Goal: Communication & Community: Answer question/provide support

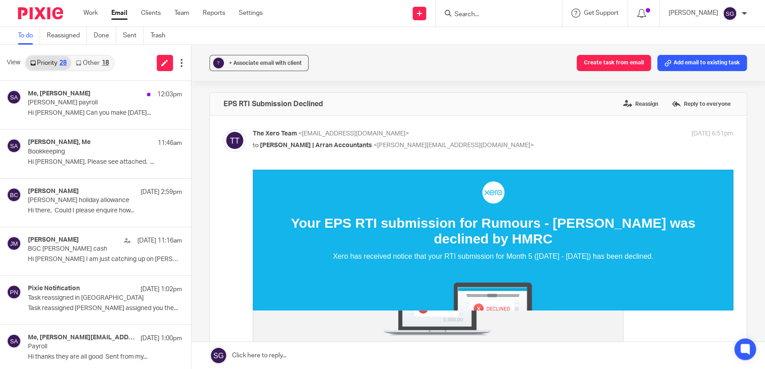
click at [118, 13] on link "Email" at bounding box center [119, 13] width 16 height 9
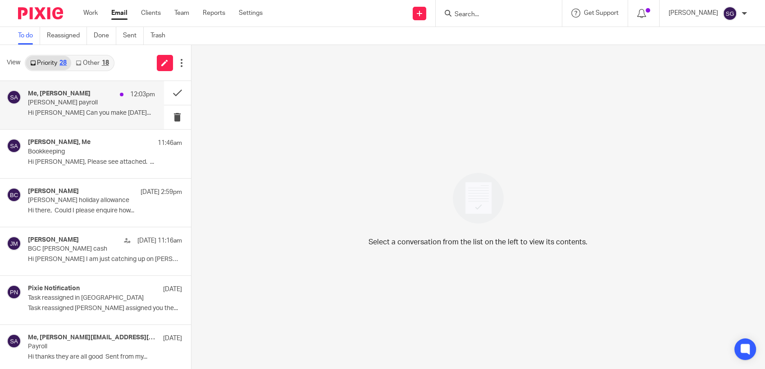
click at [77, 101] on p "Lewis payroll" at bounding box center [78, 103] width 101 height 8
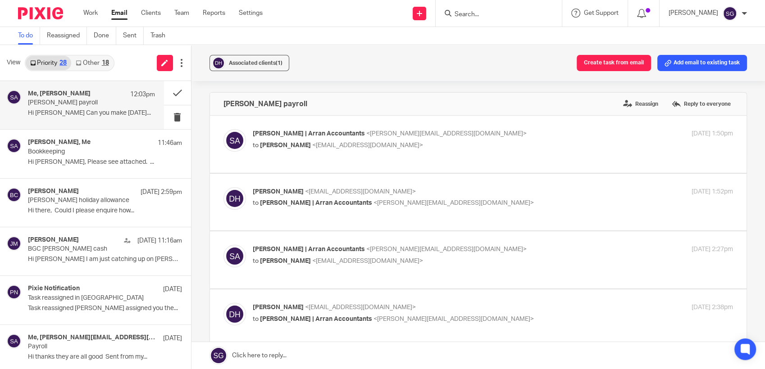
click at [85, 59] on link "Other 18" at bounding box center [92, 63] width 42 height 14
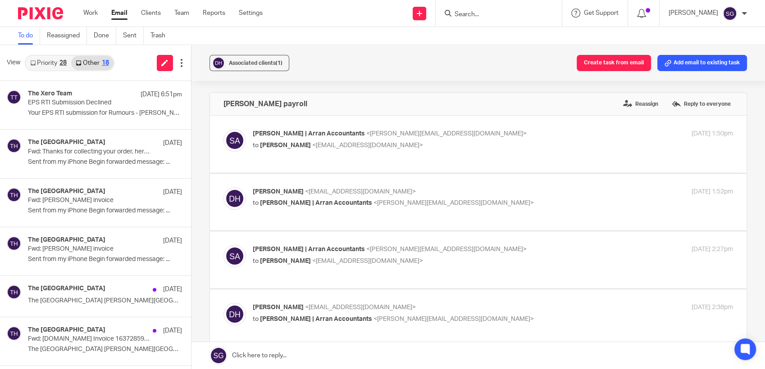
click at [41, 63] on link "Priority 28" at bounding box center [49, 63] width 46 height 14
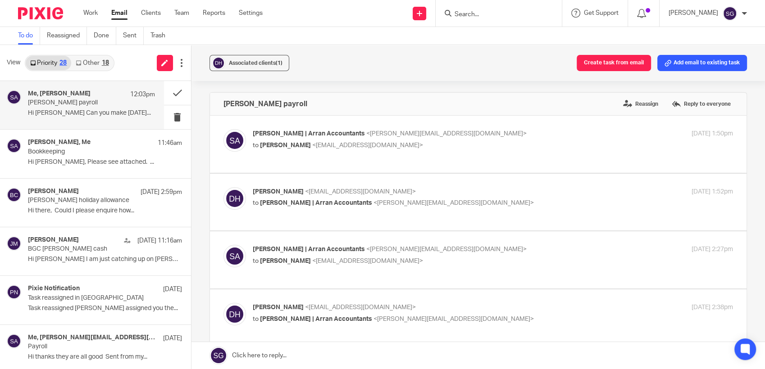
click at [122, 70] on div "View Priority 28 Other 18" at bounding box center [95, 63] width 191 height 36
drag, startPoint x: 389, startPoint y: 52, endPoint x: 320, endPoint y: 38, distance: 70.9
click at [389, 53] on div "Associated clients (1) Create task from email Add email to existing task" at bounding box center [479, 63] width 574 height 36
drag, startPoint x: 345, startPoint y: 29, endPoint x: 336, endPoint y: 24, distance: 10.5
click at [340, 26] on body "Work Email Clients Team Reports Settings Work Email Clients Team Reports Settin…" at bounding box center [382, 184] width 765 height 369
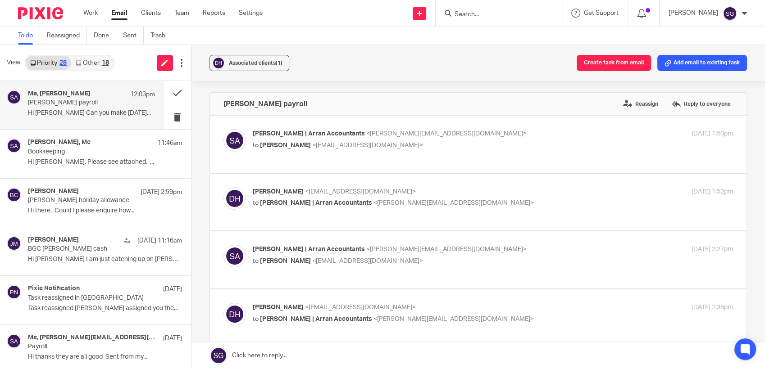
click at [337, 14] on div "Send new email Create task Add client Request signature Get Support Contact Sup…" at bounding box center [520, 13] width 489 height 27
click at [373, 26] on div "Send new email Create task Add client Request signature Get Support Contact Sup…" at bounding box center [520, 13] width 489 height 27
drag, startPoint x: 317, startPoint y: 23, endPoint x: 312, endPoint y: 26, distance: 5.9
click at [317, 23] on div "Send new email Create task Add client Request signature Get Support Contact Sup…" at bounding box center [520, 13] width 489 height 27
click at [121, 12] on link "Email" at bounding box center [119, 13] width 16 height 9
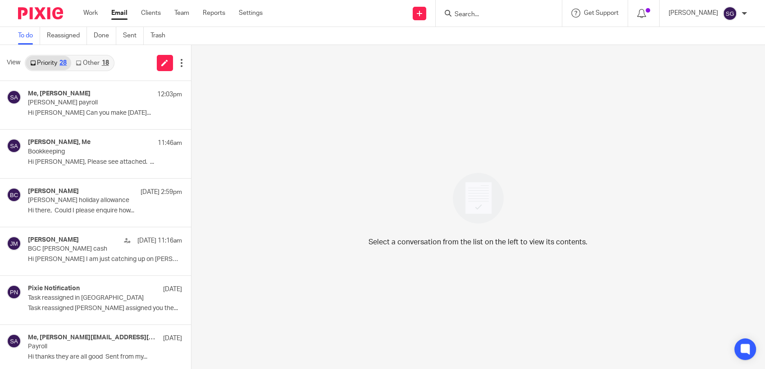
click at [107, 66] on link "Other 18" at bounding box center [92, 63] width 42 height 14
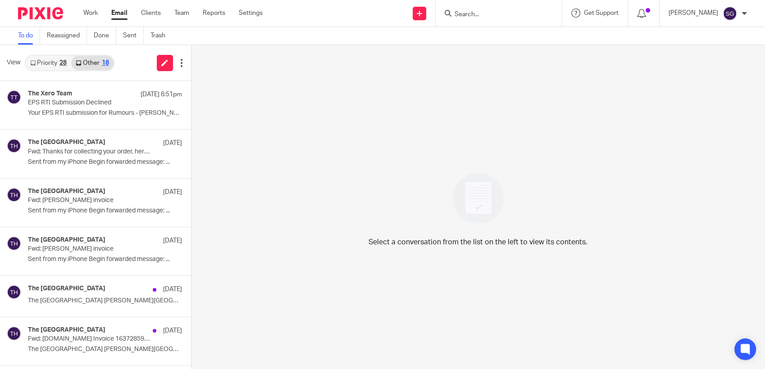
click at [56, 67] on link "Priority 28" at bounding box center [49, 63] width 46 height 14
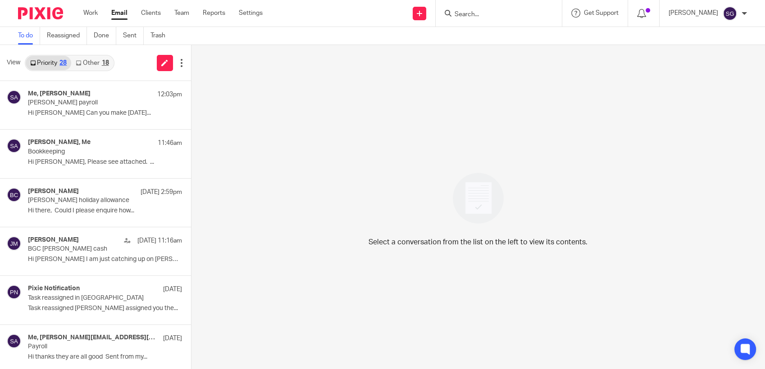
click at [368, 27] on div "Work Email Clients Team Reports Settings Work Email Clients Team Reports Settin…" at bounding box center [382, 13] width 765 height 27
click at [102, 34] on link "Done" at bounding box center [105, 36] width 23 height 18
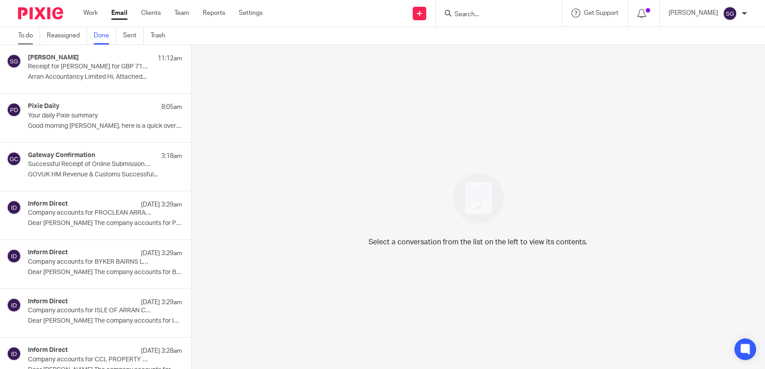
click at [26, 34] on link "To do" at bounding box center [29, 36] width 22 height 18
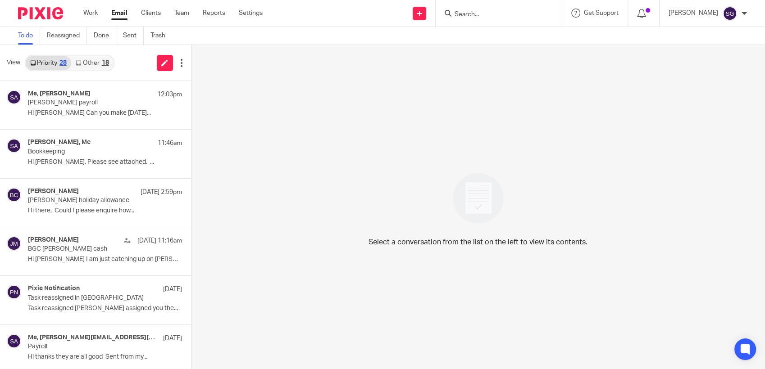
click at [89, 63] on link "Other 18" at bounding box center [92, 63] width 42 height 14
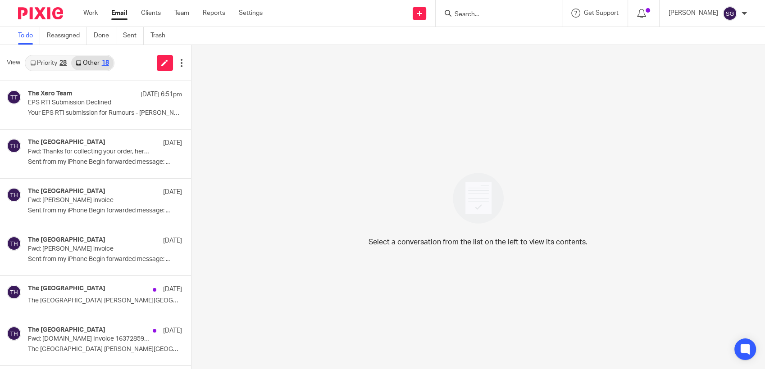
click at [38, 62] on link "Priority 28" at bounding box center [49, 63] width 46 height 14
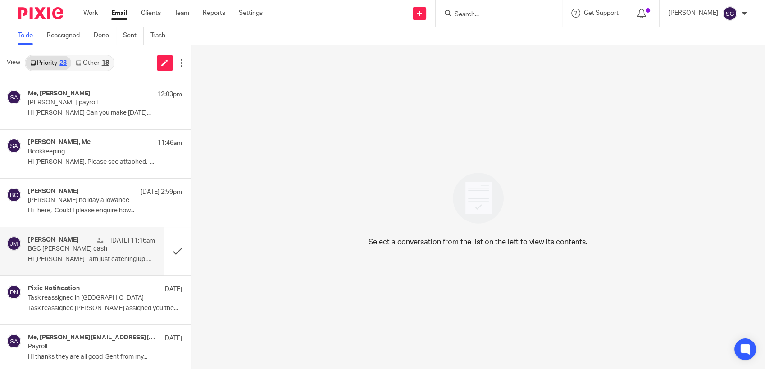
click at [65, 259] on p "Hi [PERSON_NAME] I am just catching up on [PERSON_NAME]..." at bounding box center [91, 260] width 127 height 8
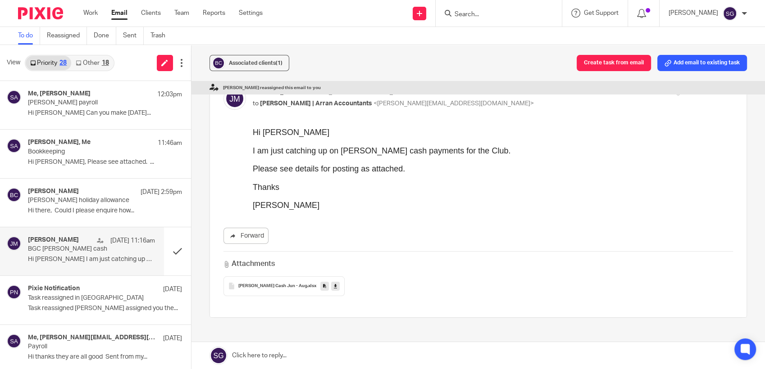
scroll to position [100, 0]
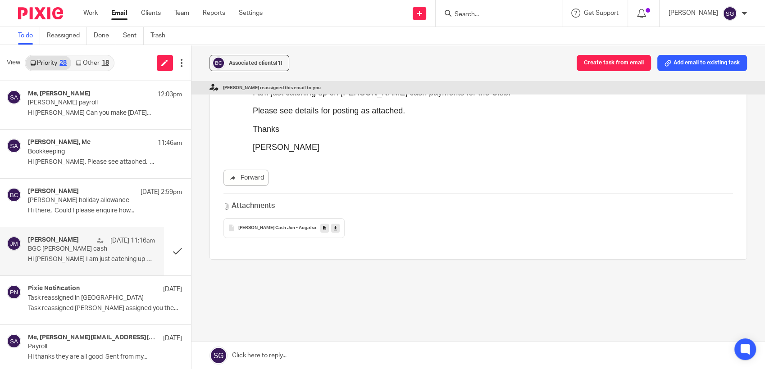
drag, startPoint x: 266, startPoint y: 225, endPoint x: 459, endPoint y: 262, distance: 196.7
click at [267, 226] on span "Petty Cash Jun - Aug" at bounding box center [272, 228] width 69 height 5
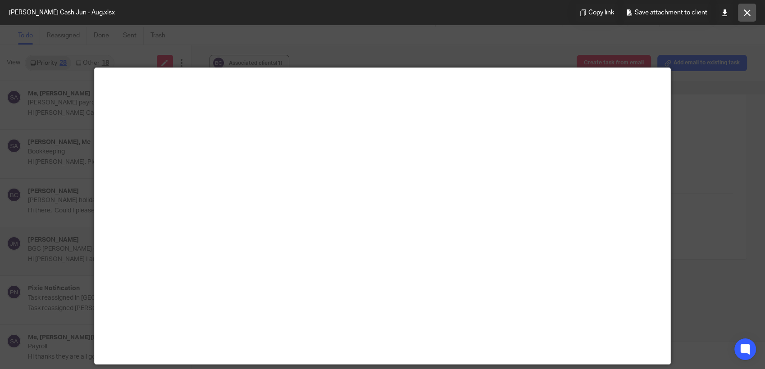
click at [755, 12] on button at bounding box center [747, 13] width 18 height 18
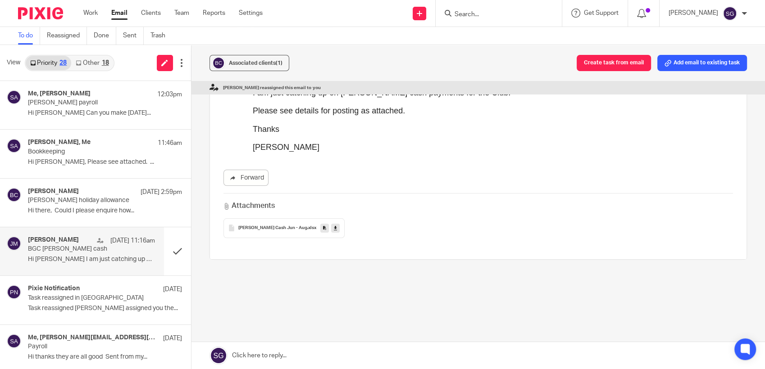
scroll to position [0, 0]
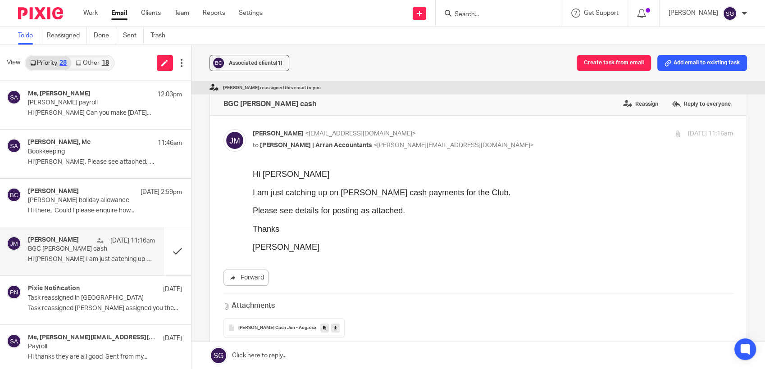
click at [305, 270] on div "Forward" at bounding box center [478, 278] width 510 height 16
click at [119, 11] on link "Email" at bounding box center [119, 13] width 16 height 9
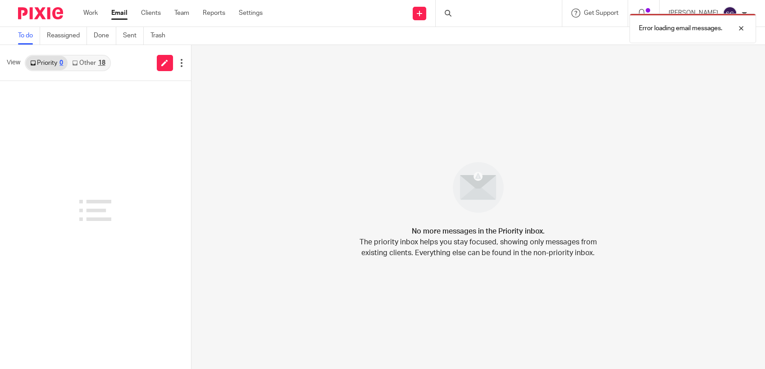
click at [382, 17] on div "Send new email Create task Add client Request signature Get Support Contact Sup…" at bounding box center [520, 13] width 489 height 27
click at [375, 24] on div "Send new email Create task Add client Request signature Get Support Contact Sup…" at bounding box center [520, 13] width 489 height 27
click at [340, 22] on div "Send new email Create task Add client Request signature Get Support Contact Sup…" at bounding box center [520, 13] width 489 height 27
click at [318, 6] on div "Send new email Create task Add client Request signature Get Support Contact Sup…" at bounding box center [520, 13] width 489 height 27
drag, startPoint x: 117, startPoint y: 17, endPoint x: 183, endPoint y: 17, distance: 65.8
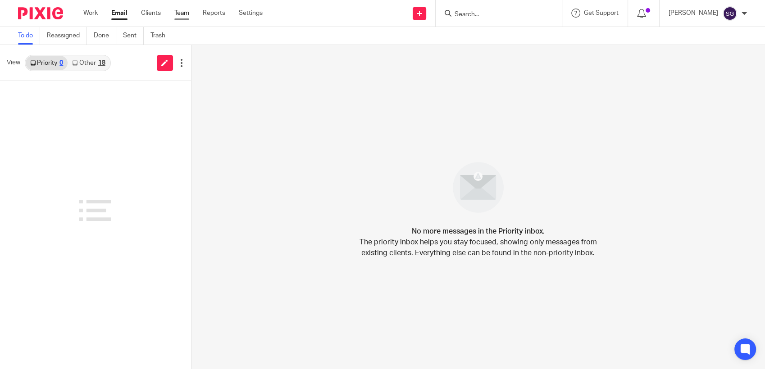
click at [117, 17] on link "Email" at bounding box center [119, 13] width 16 height 9
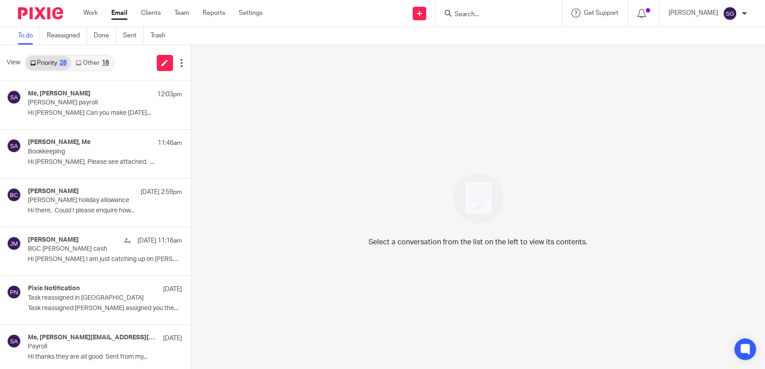
click at [96, 59] on link "Other 18" at bounding box center [92, 63] width 42 height 14
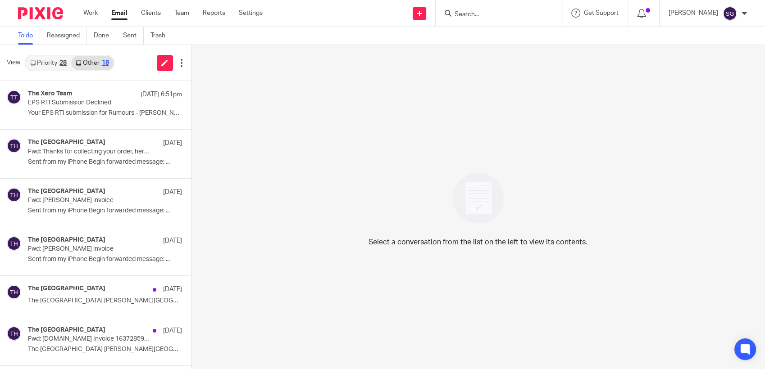
drag, startPoint x: 46, startPoint y: 57, endPoint x: 134, endPoint y: 52, distance: 87.6
click at [46, 58] on link "Priority 28" at bounding box center [49, 63] width 46 height 14
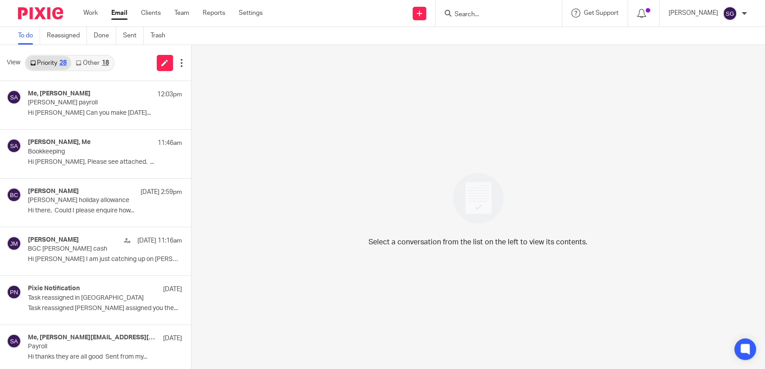
click at [468, 16] on input "Search" at bounding box center [494, 15] width 81 height 8
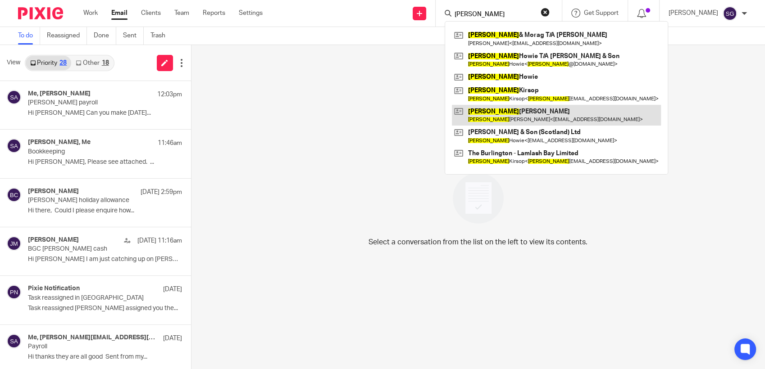
type input "Ian"
click at [526, 123] on link at bounding box center [556, 115] width 209 height 21
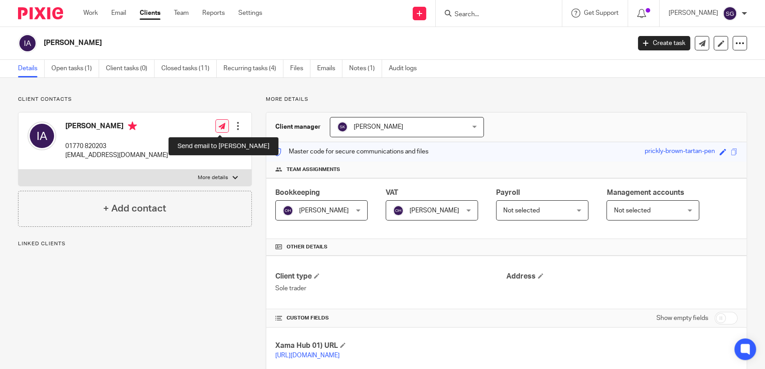
click at [221, 126] on icon at bounding box center [222, 126] width 7 height 7
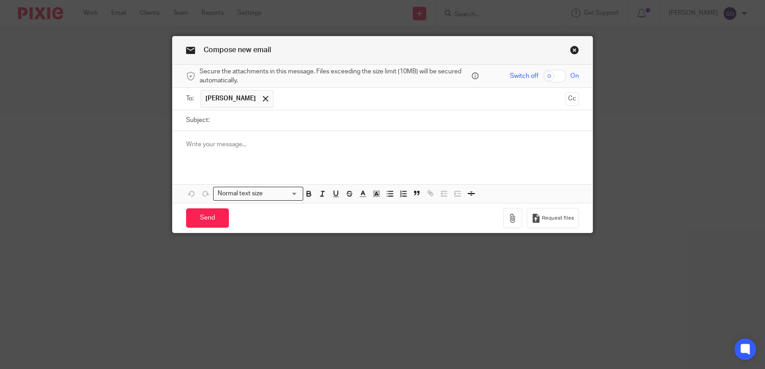
click at [283, 120] on input "Subject:" at bounding box center [396, 120] width 365 height 20
type input "VAT Return"
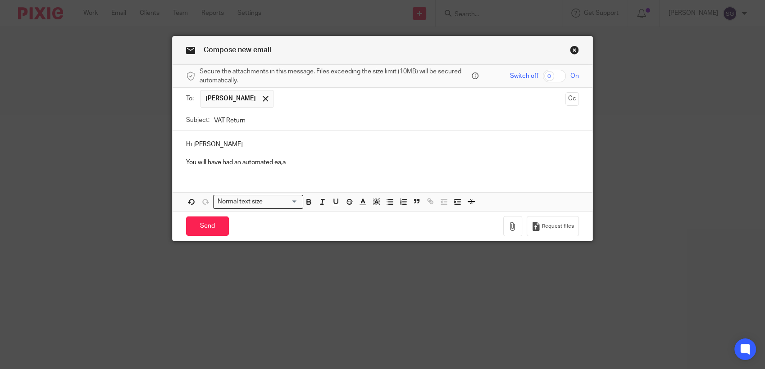
click at [572, 49] on link "Close this dialog window" at bounding box center [574, 52] width 9 height 12
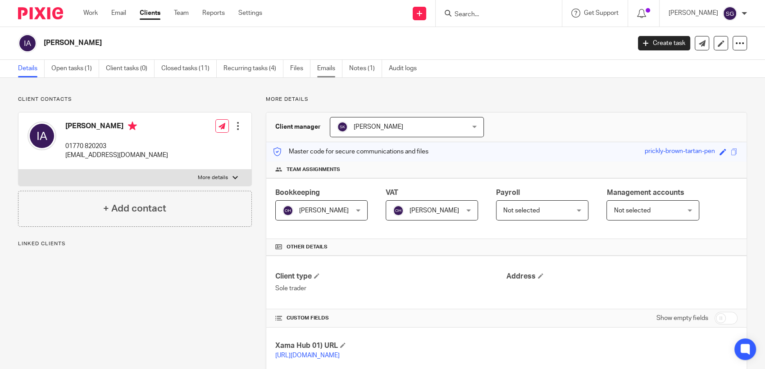
click at [328, 68] on link "Emails" at bounding box center [329, 69] width 25 height 18
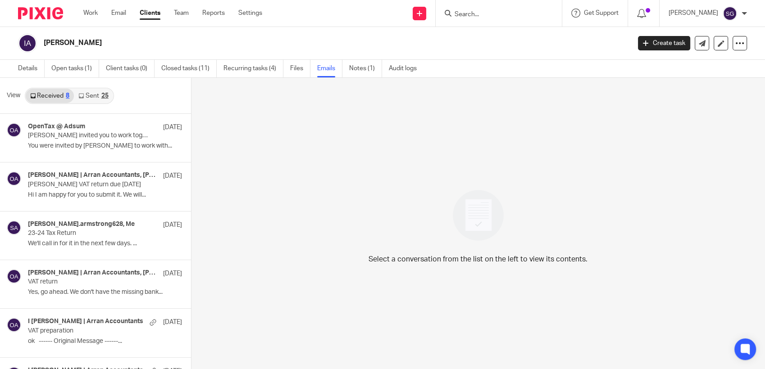
click at [83, 96] on icon at bounding box center [80, 95] width 5 height 5
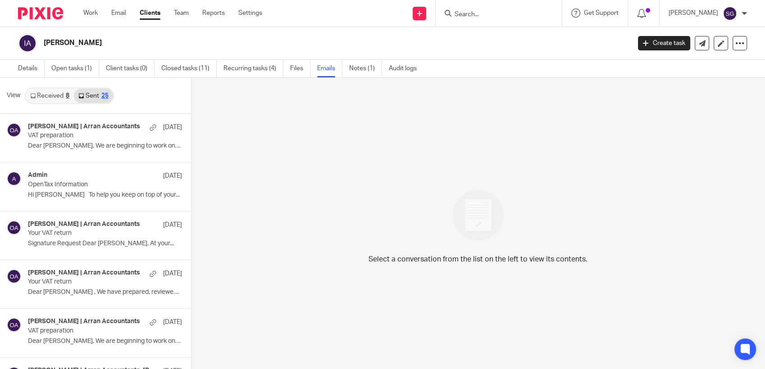
scroll to position [1, 0]
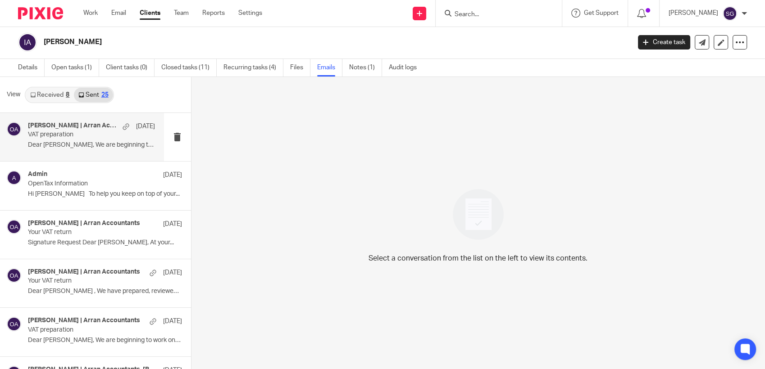
click at [91, 134] on p "VAT preparation" at bounding box center [78, 135] width 101 height 8
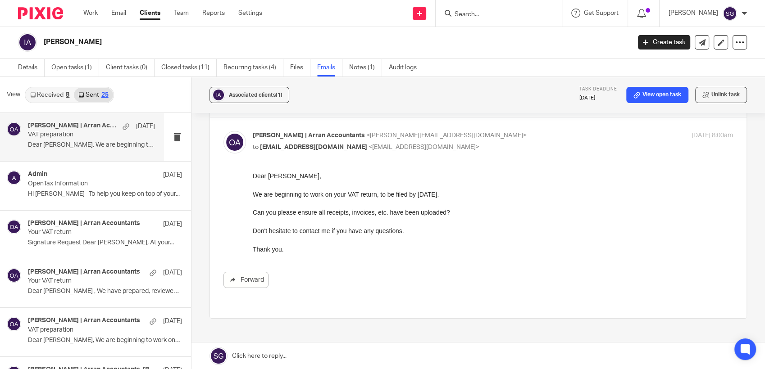
scroll to position [0, 0]
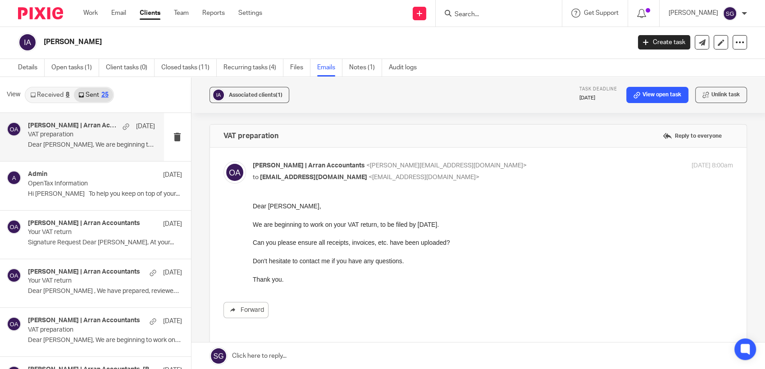
click at [451, 289] on div "Forward" at bounding box center [478, 260] width 510 height 117
click at [53, 96] on link "Received 8" at bounding box center [50, 95] width 48 height 14
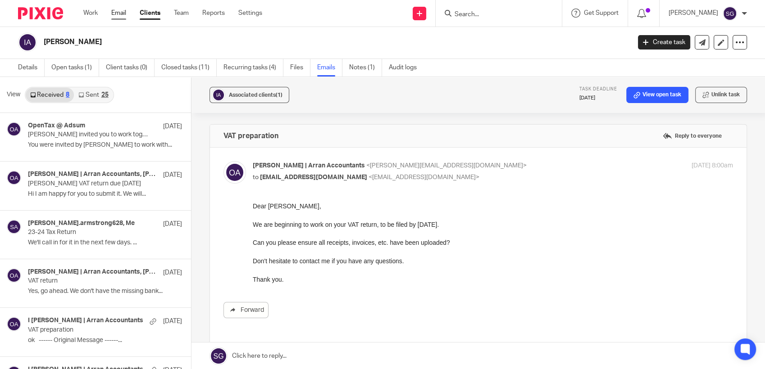
click at [120, 10] on link "Email" at bounding box center [118, 13] width 15 height 9
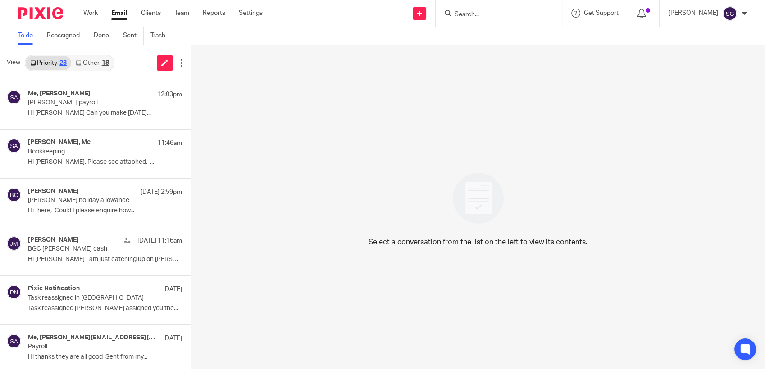
click at [479, 15] on input "Search" at bounding box center [494, 15] width 81 height 8
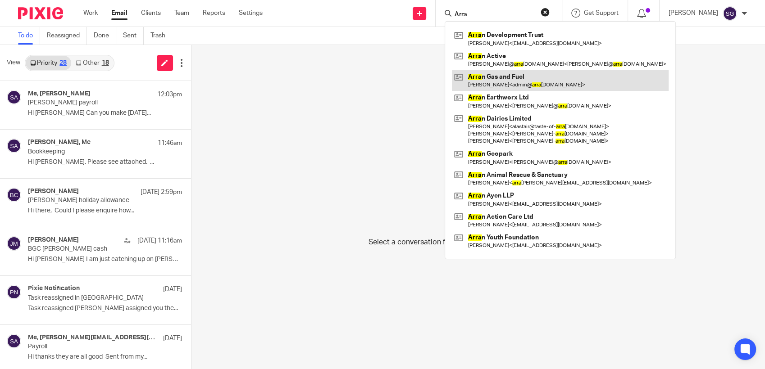
type input "Arra"
click at [506, 86] on link at bounding box center [560, 80] width 217 height 21
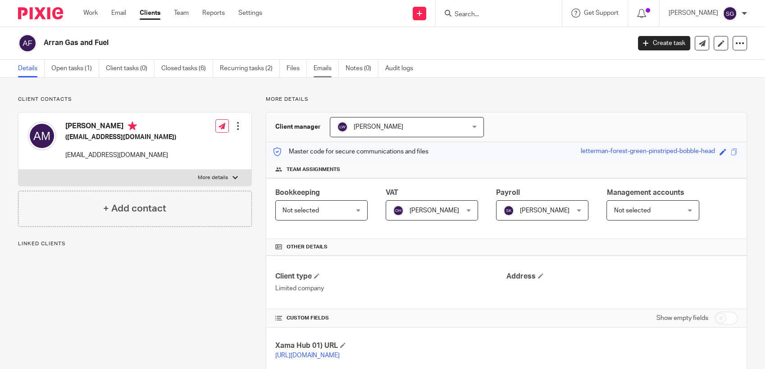
click at [319, 66] on link "Emails" at bounding box center [326, 69] width 25 height 18
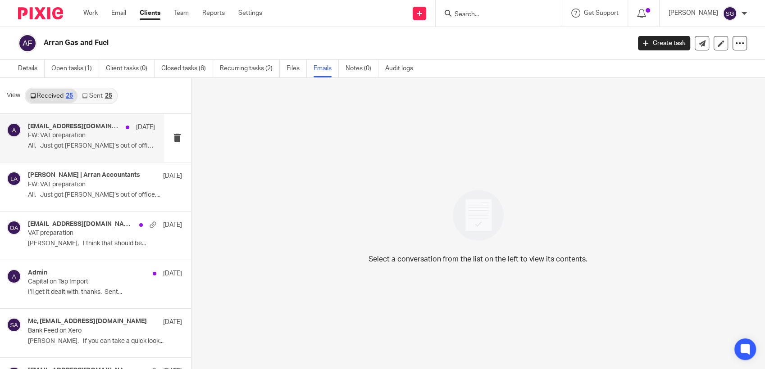
click at [78, 147] on p "All, Just got [PERSON_NAME]’s out of office,..." at bounding box center [91, 146] width 127 height 8
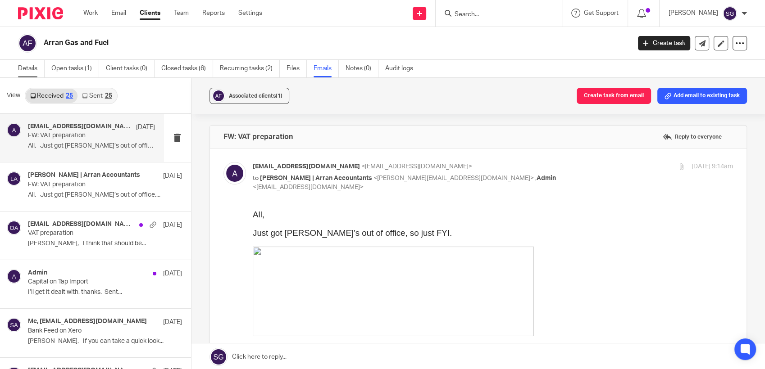
drag, startPoint x: 36, startPoint y: 67, endPoint x: 43, endPoint y: 73, distance: 9.3
click at [36, 68] on link "Details" at bounding box center [31, 69] width 27 height 18
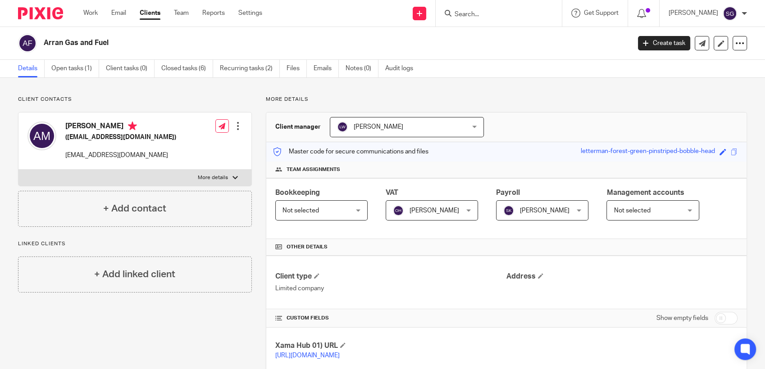
click at [339, 15] on div "Send new email Create task Add client Request signature Get Support Contact Sup…" at bounding box center [520, 13] width 489 height 27
click at [340, 36] on div "Arran Gas and Fuel" at bounding box center [321, 43] width 607 height 19
click at [143, 34] on div "Arran Gas and Fuel" at bounding box center [321, 43] width 607 height 19
click at [320, 27] on div "Arran Gas and Fuel Create task Update from Companies House Export data Merge Ar…" at bounding box center [382, 43] width 765 height 33
drag, startPoint x: 119, startPoint y: 15, endPoint x: 123, endPoint y: 17, distance: 4.9
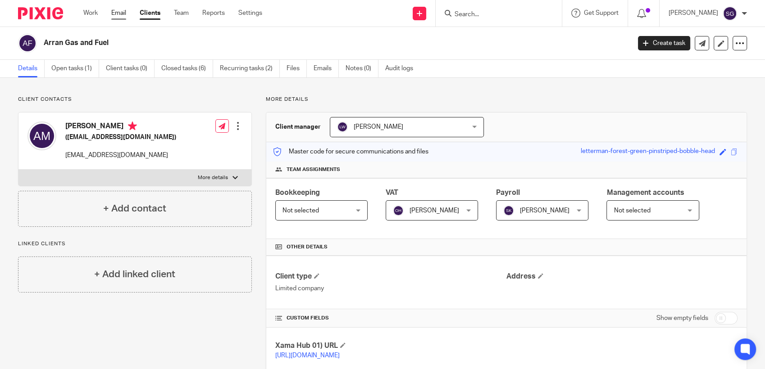
click at [119, 16] on link "Email" at bounding box center [118, 13] width 15 height 9
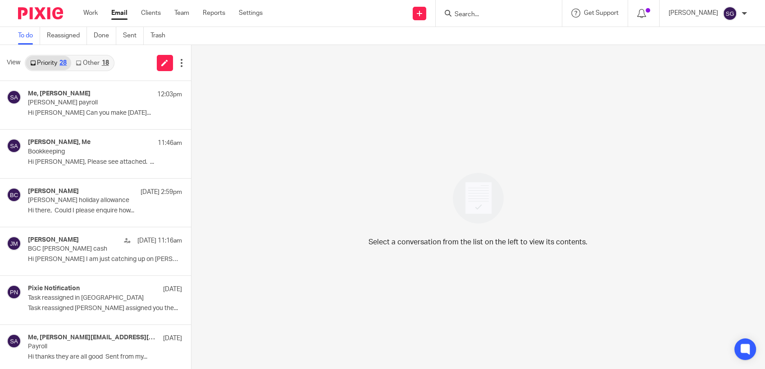
click at [479, 15] on input "Search" at bounding box center [494, 15] width 81 height 8
type input "arran gas"
click at [499, 46] on link at bounding box center [525, 38] width 147 height 21
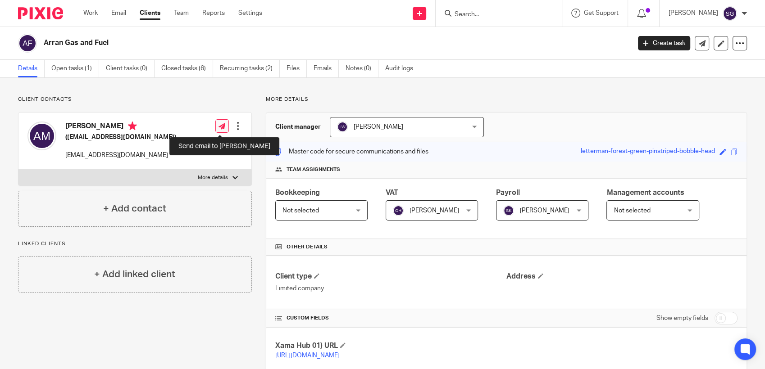
click at [220, 124] on icon at bounding box center [222, 126] width 7 height 7
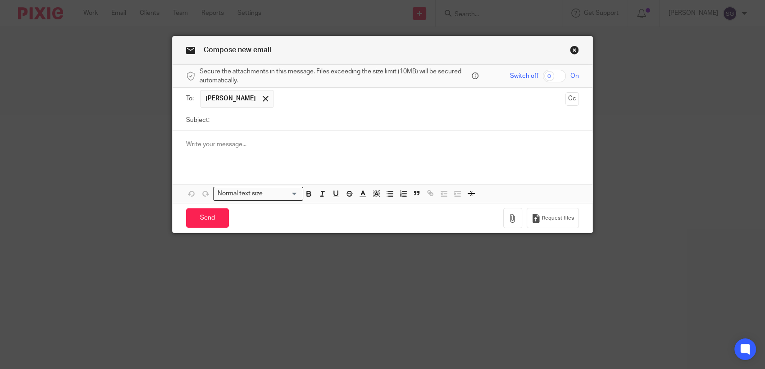
click at [232, 123] on input "Subject:" at bounding box center [396, 120] width 365 height 20
type input "VAT Return"
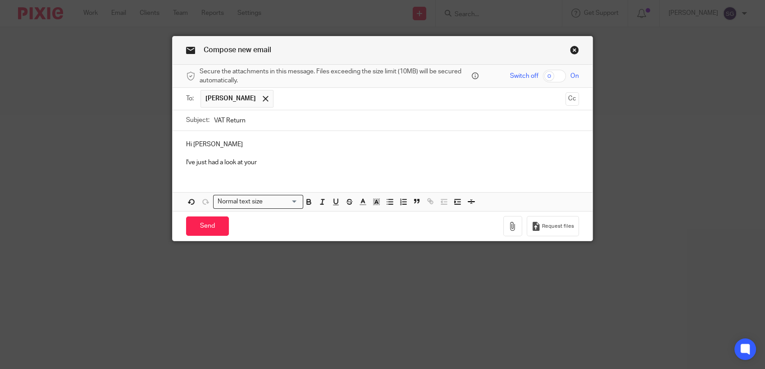
click at [259, 165] on p "I've just had a look at your" at bounding box center [382, 162] width 393 height 9
click at [309, 163] on p "I've just had a look at your" at bounding box center [382, 162] width 393 height 9
click at [217, 171] on div "Hi Alan" at bounding box center [383, 152] width 420 height 43
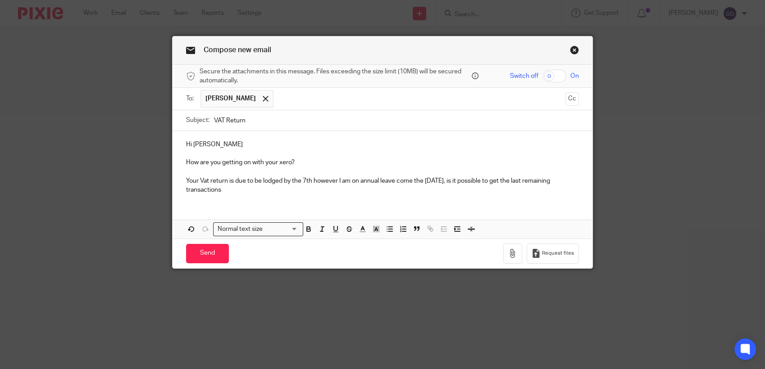
click at [249, 188] on p "Your Vat return is due to be lodged by the 7th however I am on annual leave com…" at bounding box center [382, 186] width 393 height 18
click at [268, 192] on p "Your Vat return is due to be lodged by the 7th however I am on annual leave com…" at bounding box center [382, 186] width 393 height 18
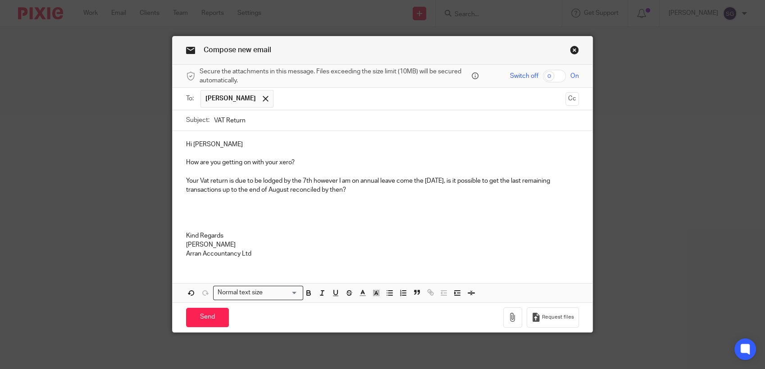
click at [362, 194] on p "Your Vat return is due to be lodged by the 7th however I am on annual leave com…" at bounding box center [382, 186] width 393 height 18
click at [213, 315] on input "Send" at bounding box center [207, 317] width 43 height 19
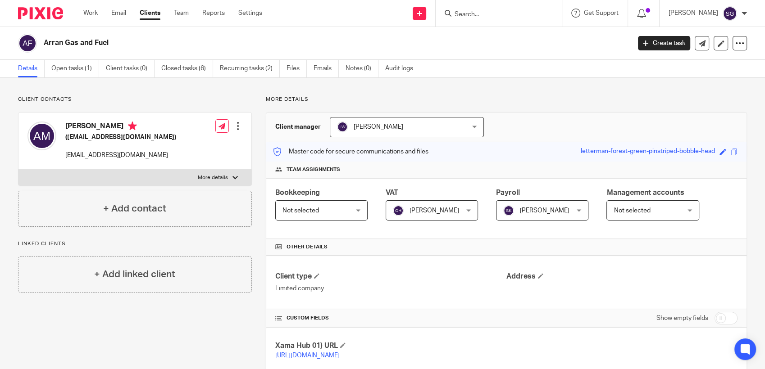
click at [477, 13] on input "Search" at bounding box center [494, 15] width 81 height 8
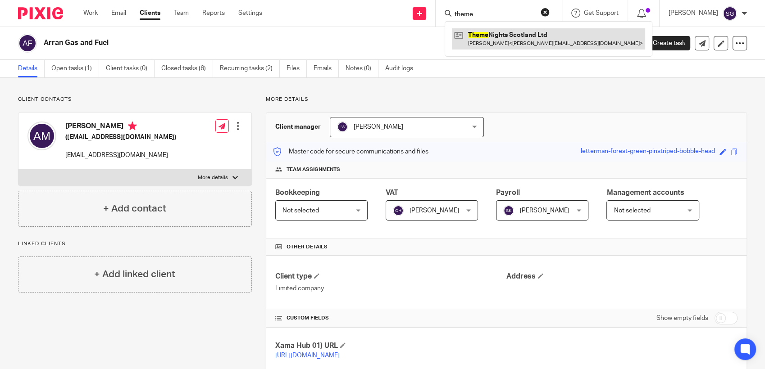
type input "theme"
click at [507, 47] on link at bounding box center [548, 38] width 193 height 21
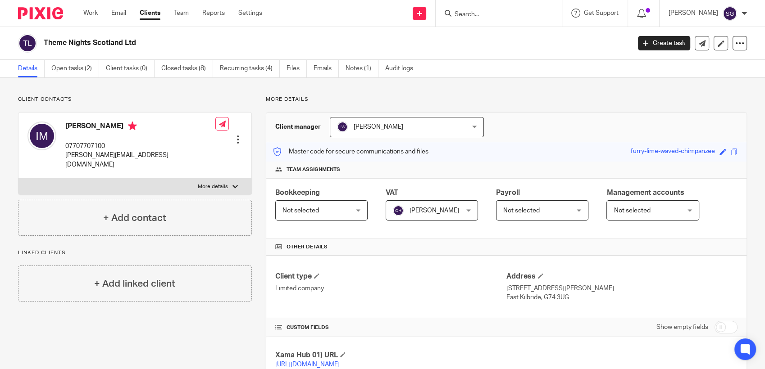
drag, startPoint x: 317, startPoint y: 36, endPoint x: 42, endPoint y: 5, distance: 276.7
click at [317, 36] on div "Theme Nights Scotland Ltd" at bounding box center [321, 43] width 607 height 19
click at [530, 143] on div "Master code for secure communications and files furry-lime-waved-chimpanzee Sav…" at bounding box center [506, 151] width 480 height 19
drag, startPoint x: 552, startPoint y: 118, endPoint x: 534, endPoint y: 112, distance: 19.0
click at [552, 117] on div "Client manager [PERSON_NAME] [PERSON_NAME] [PERSON_NAME] [PERSON_NAME] [PERSON_…" at bounding box center [506, 128] width 480 height 30
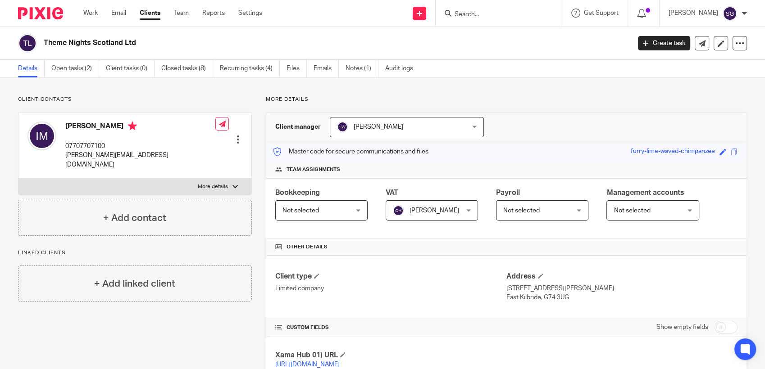
drag, startPoint x: 155, startPoint y: 106, endPoint x: 155, endPoint y: 92, distance: 13.5
click at [155, 106] on div "Client contacts [PERSON_NAME] 07707707100 [PERSON_NAME][EMAIL_ADDRESS][DOMAIN_N…" at bounding box center [135, 166] width 234 height 140
click at [120, 13] on link "Email" at bounding box center [118, 13] width 15 height 9
